Goal: Contribute content

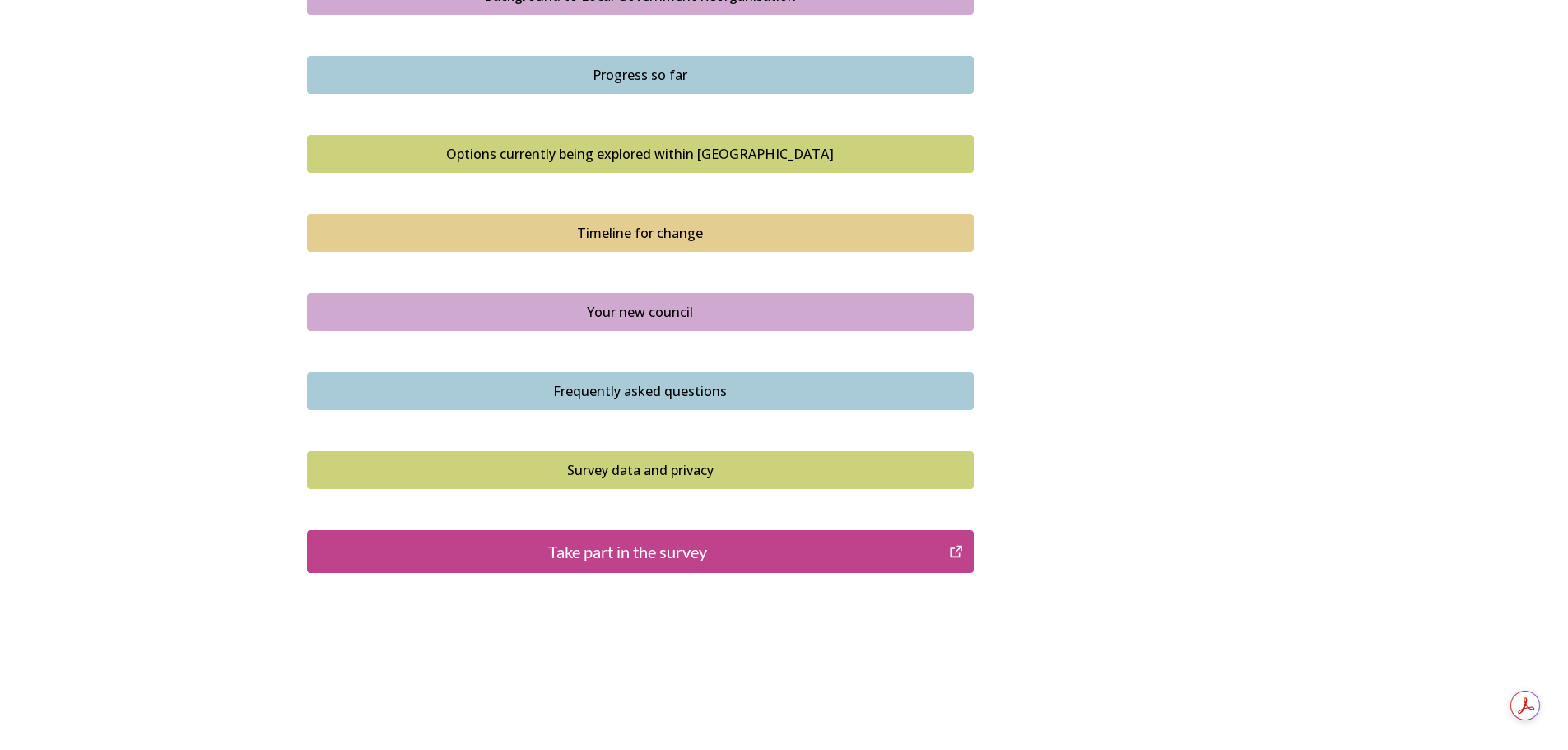
scroll to position [1022, 0]
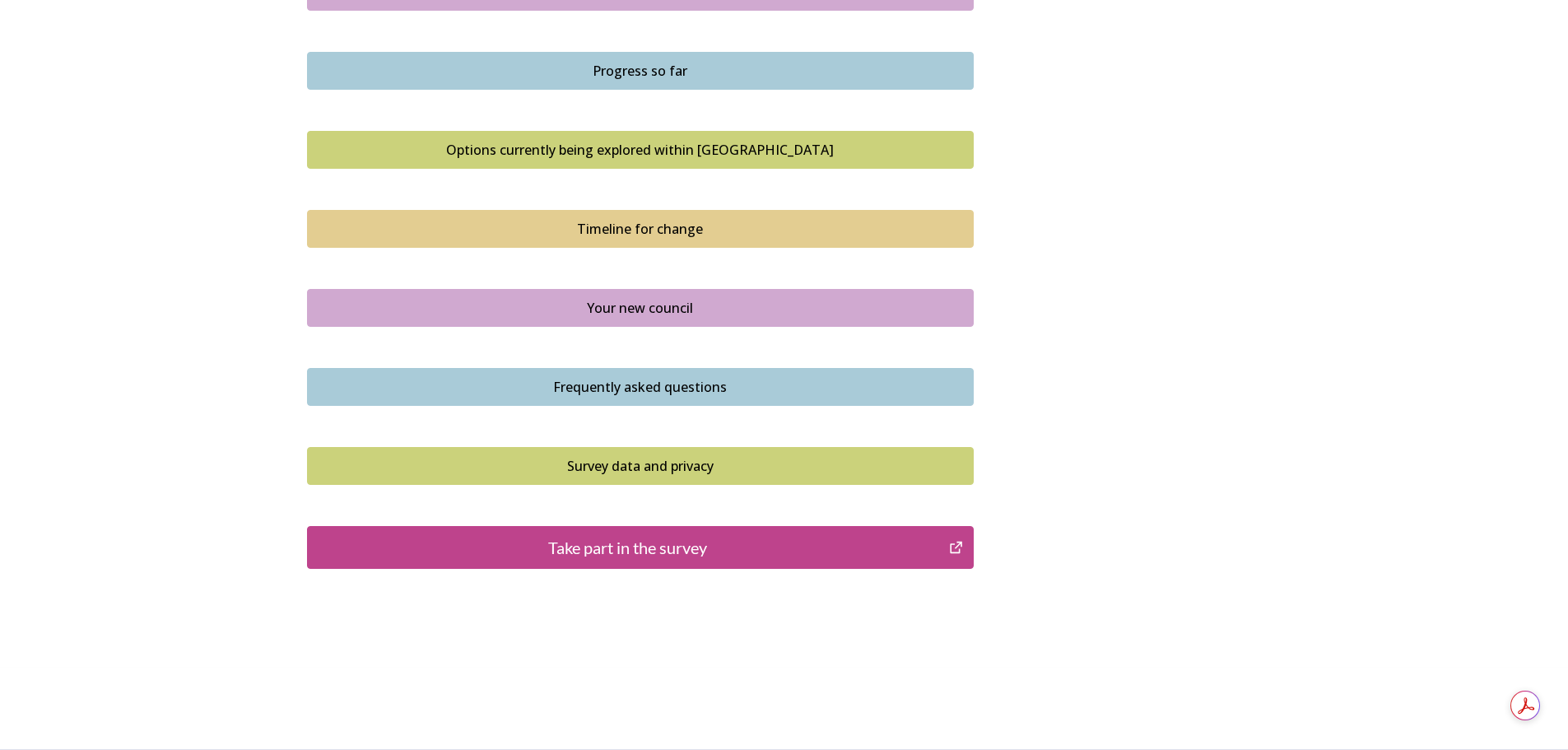
click at [627, 540] on div "Take part in the survey" at bounding box center [628, 547] width 624 height 24
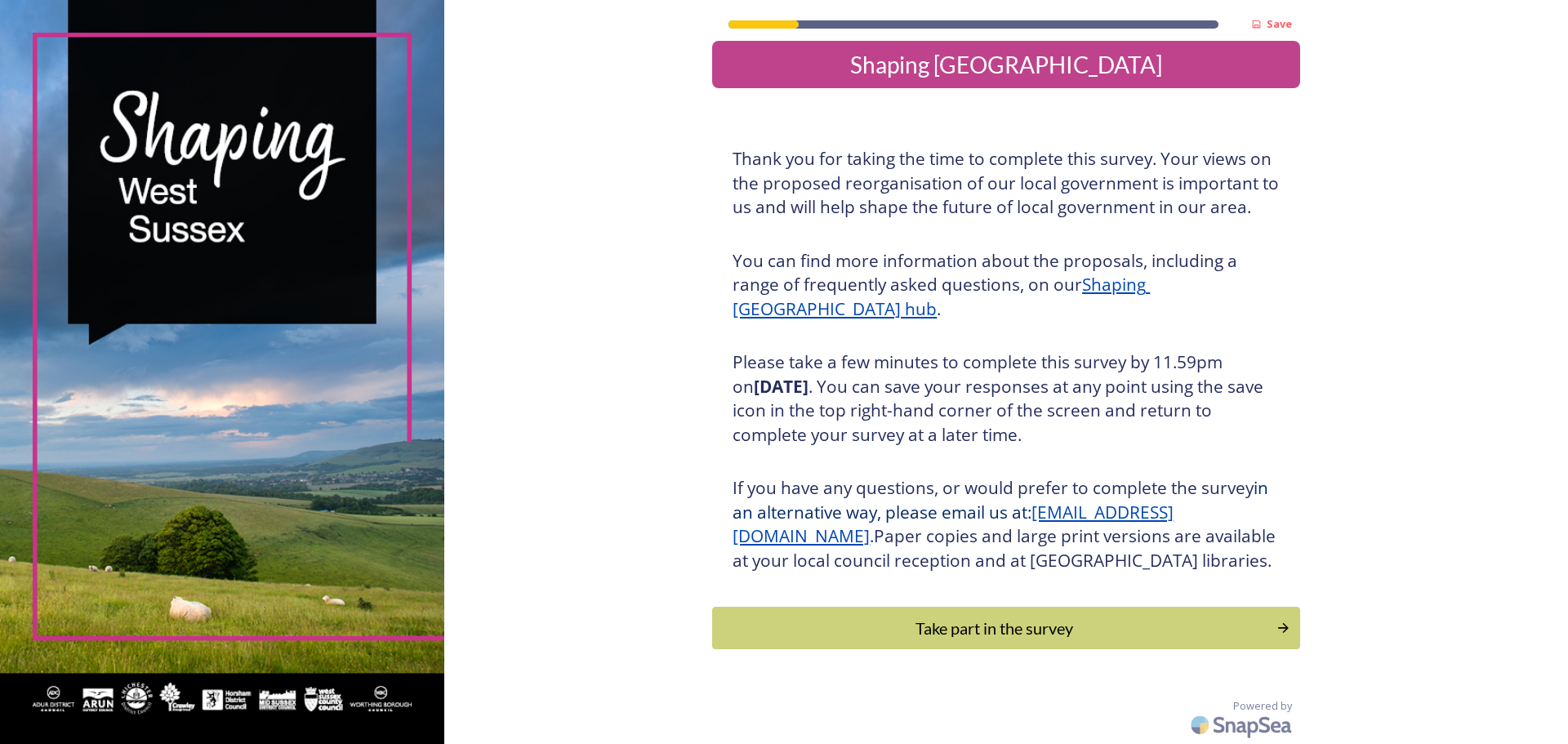
scroll to position [41, 0]
